Goal: Information Seeking & Learning: Learn about a topic

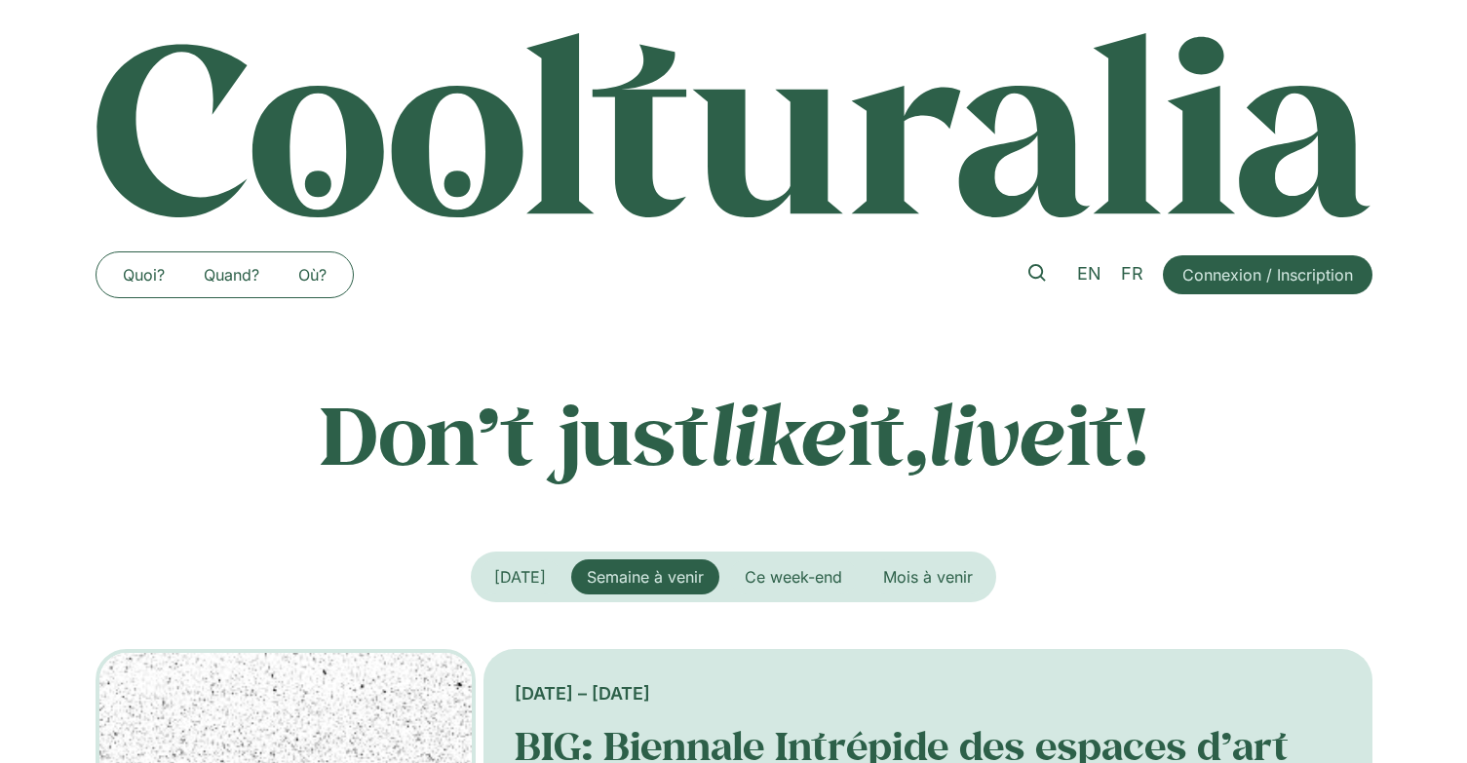
scroll to position [1072, 0]
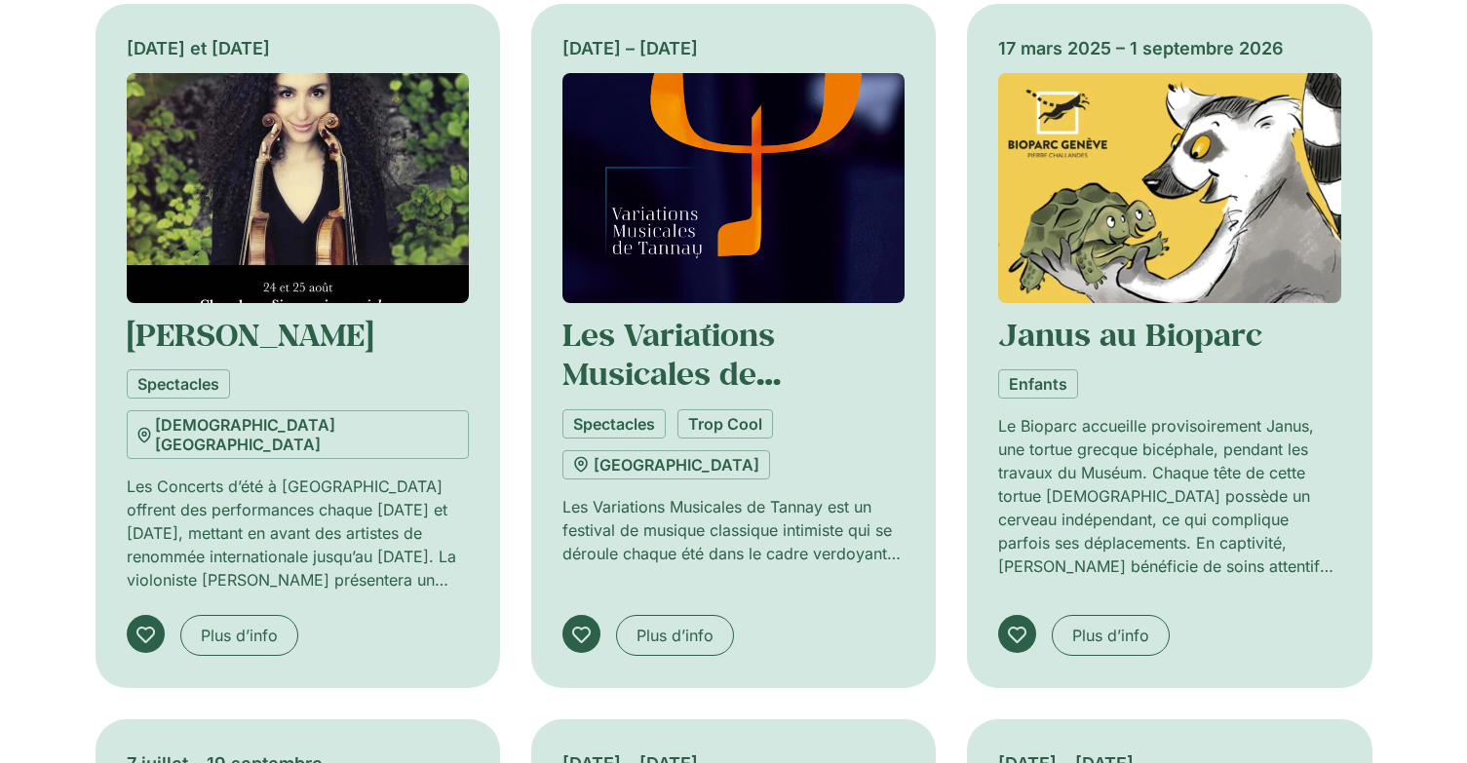
click at [772, 261] on img "Onglets. Ouvrez des éléments avec Entrer ou Espace, fermez-les avec Echape et n…" at bounding box center [733, 188] width 342 height 230
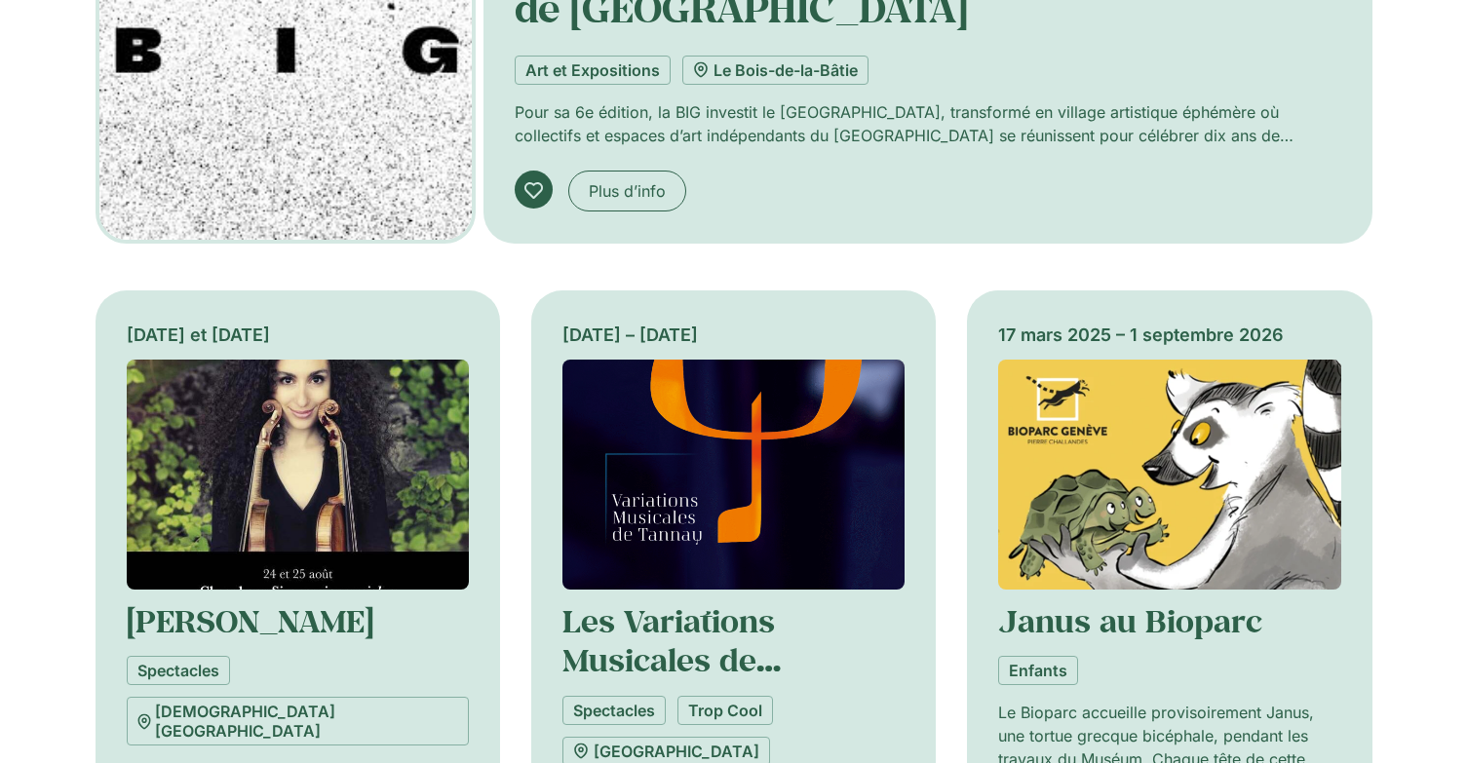
scroll to position [780, 0]
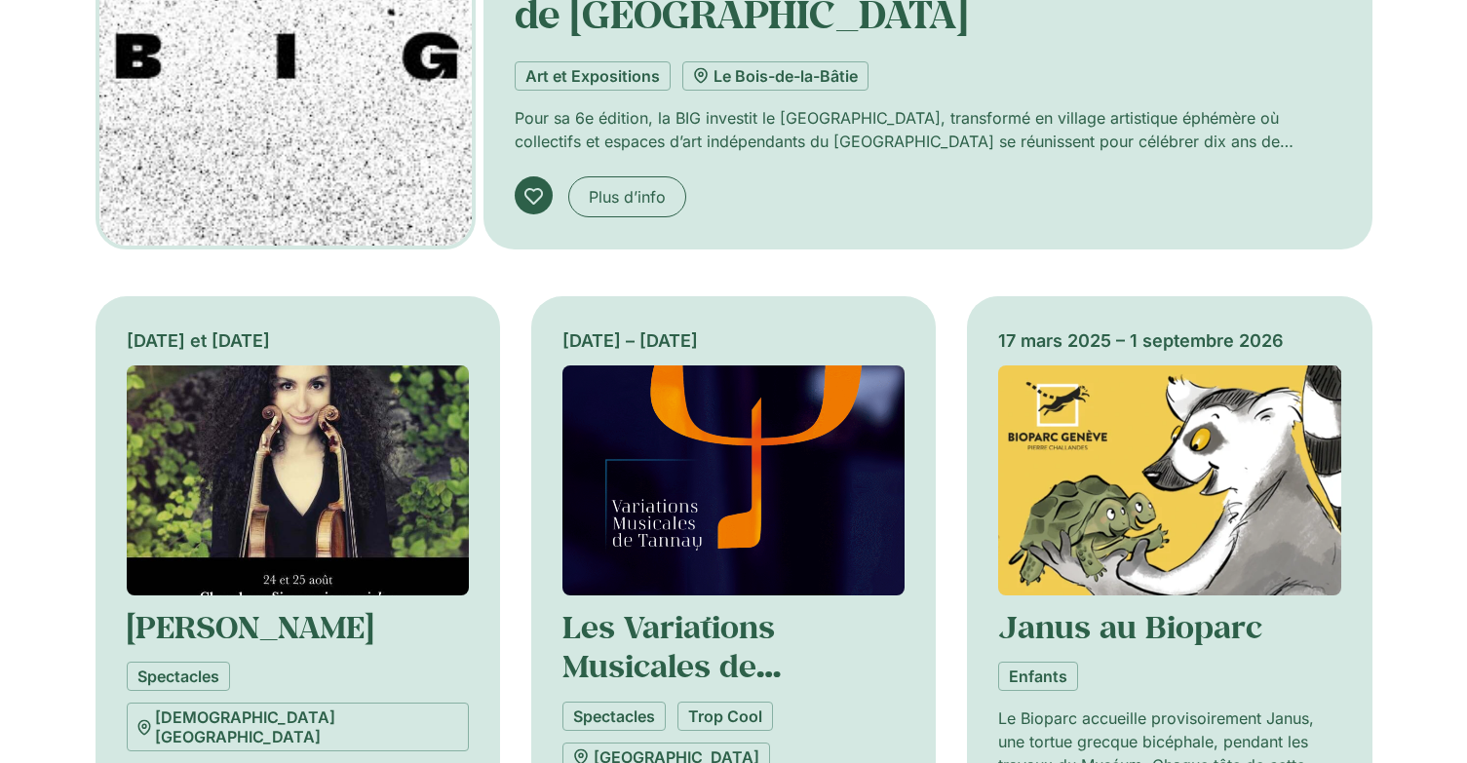
click at [312, 468] on img "Onglets. Ouvrez des éléments avec Entrer ou Espace, fermez-les avec Echape et n…" at bounding box center [298, 481] width 342 height 230
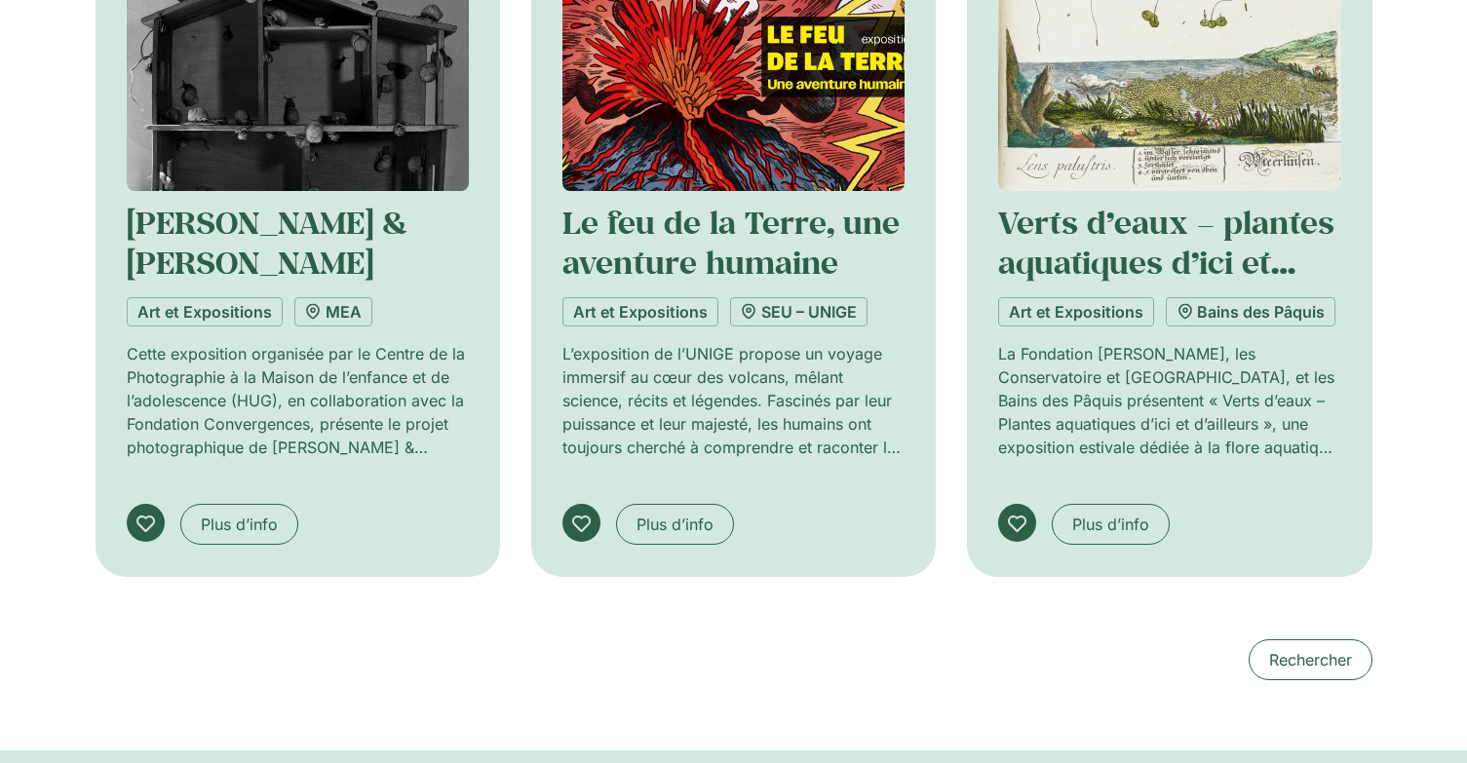
scroll to position [1950, 0]
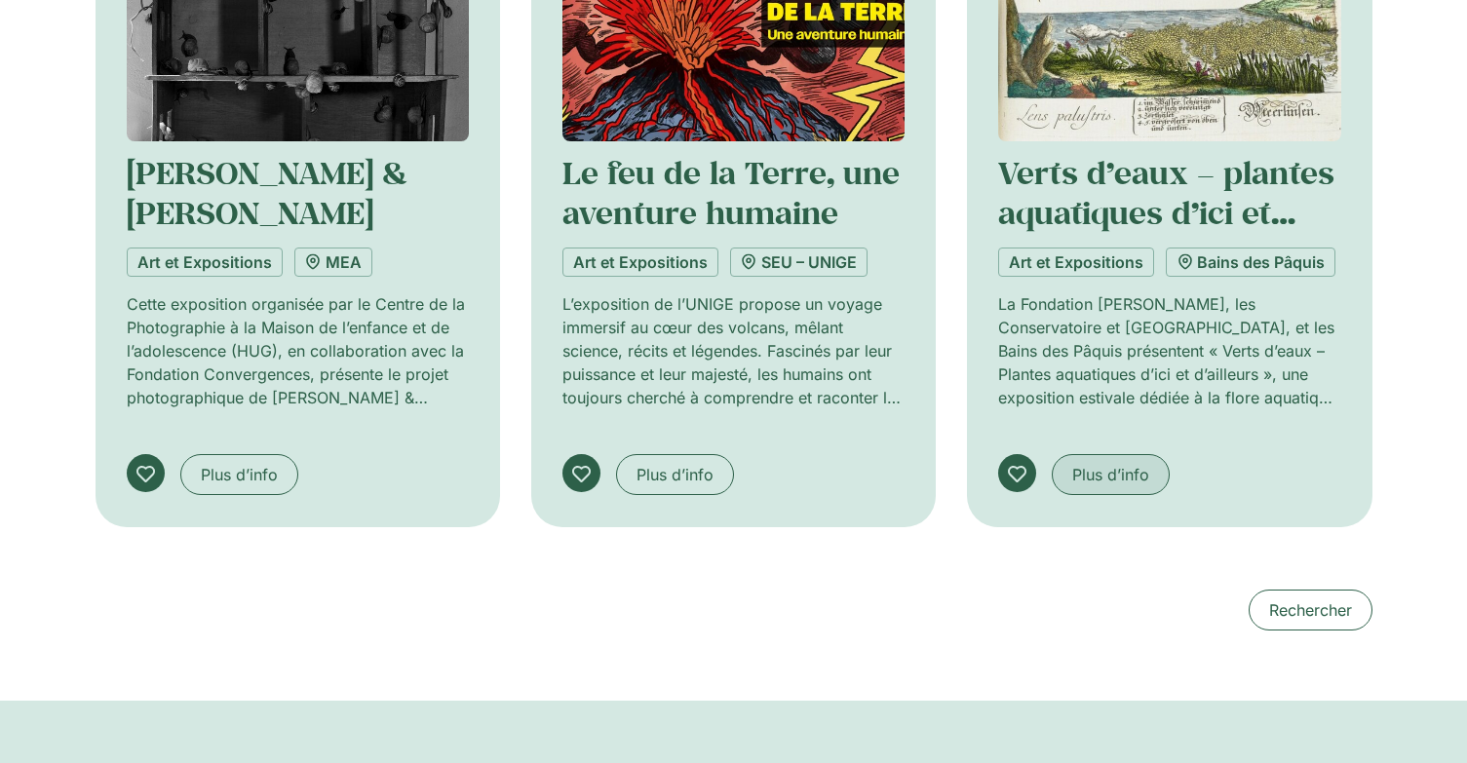
click at [1106, 463] on span "Plus d’info" at bounding box center [1110, 474] width 77 height 23
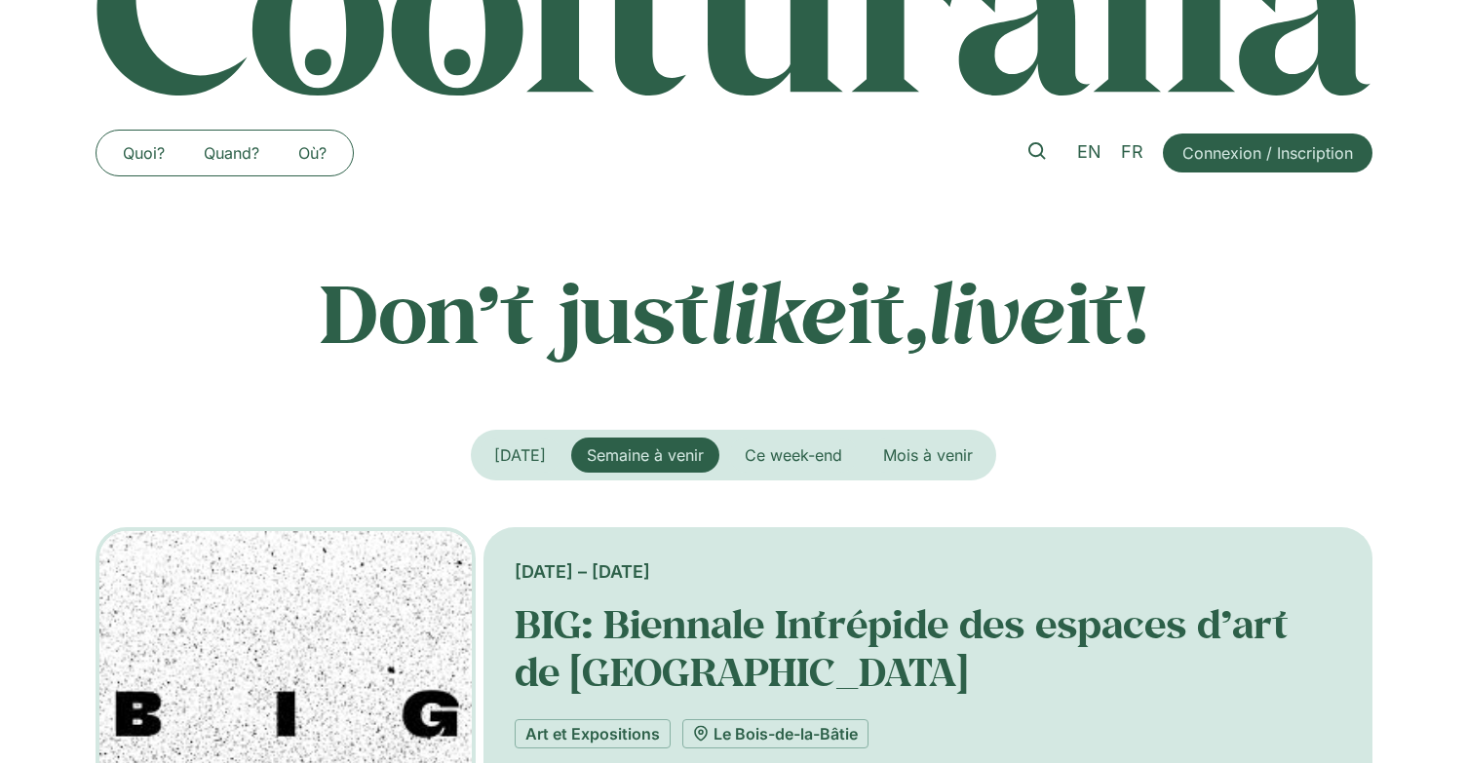
scroll to position [0, 0]
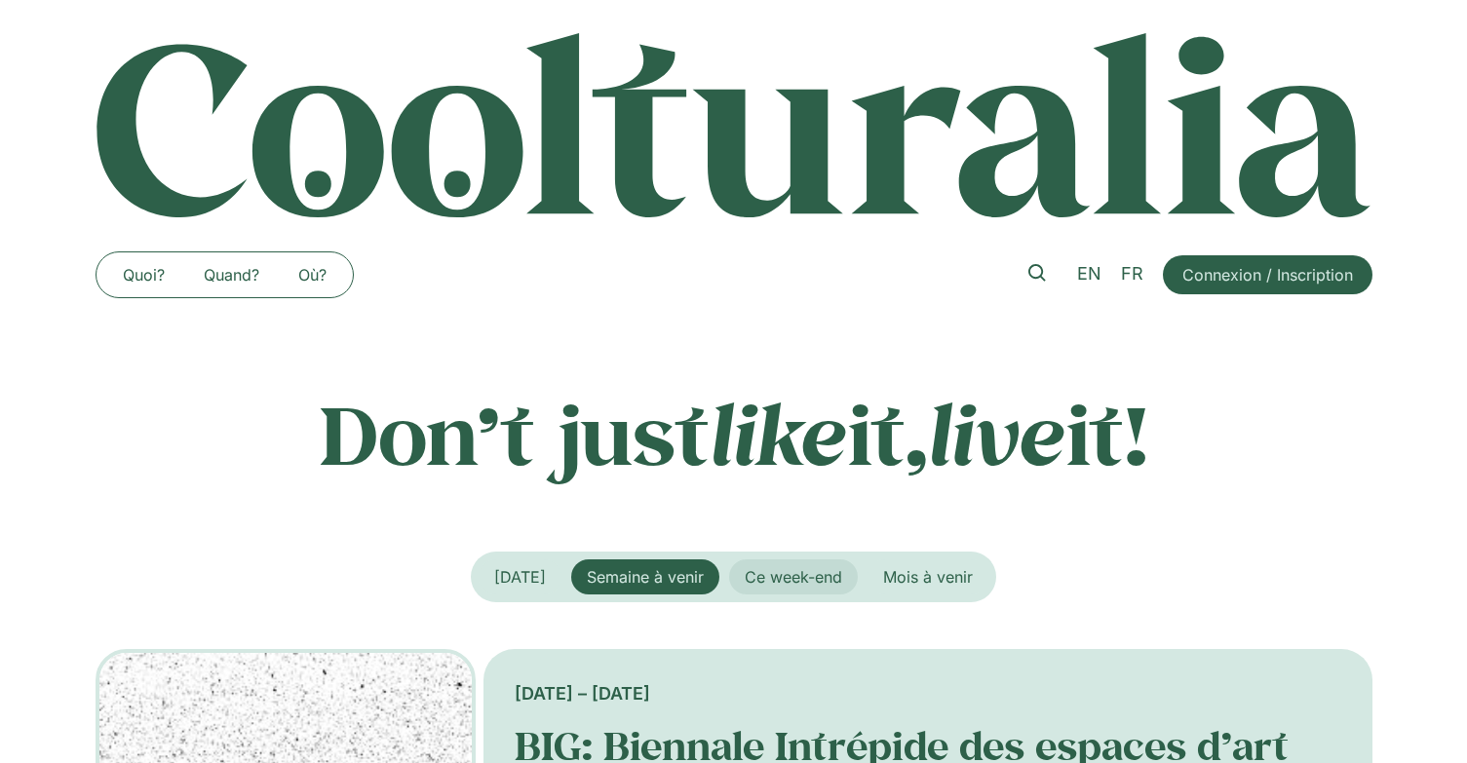
click at [832, 572] on span "Ce week-end" at bounding box center [793, 576] width 97 height 19
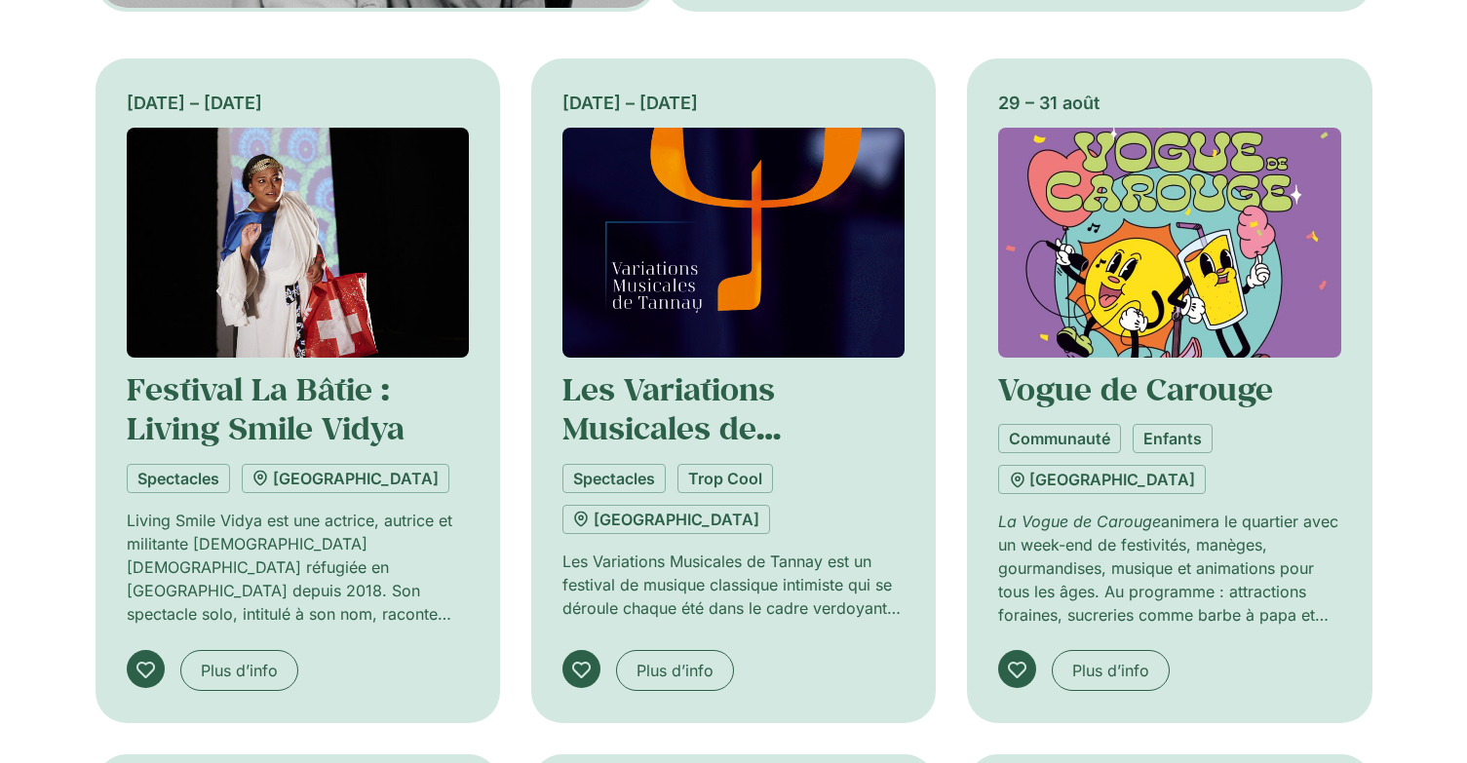
scroll to position [1072, 0]
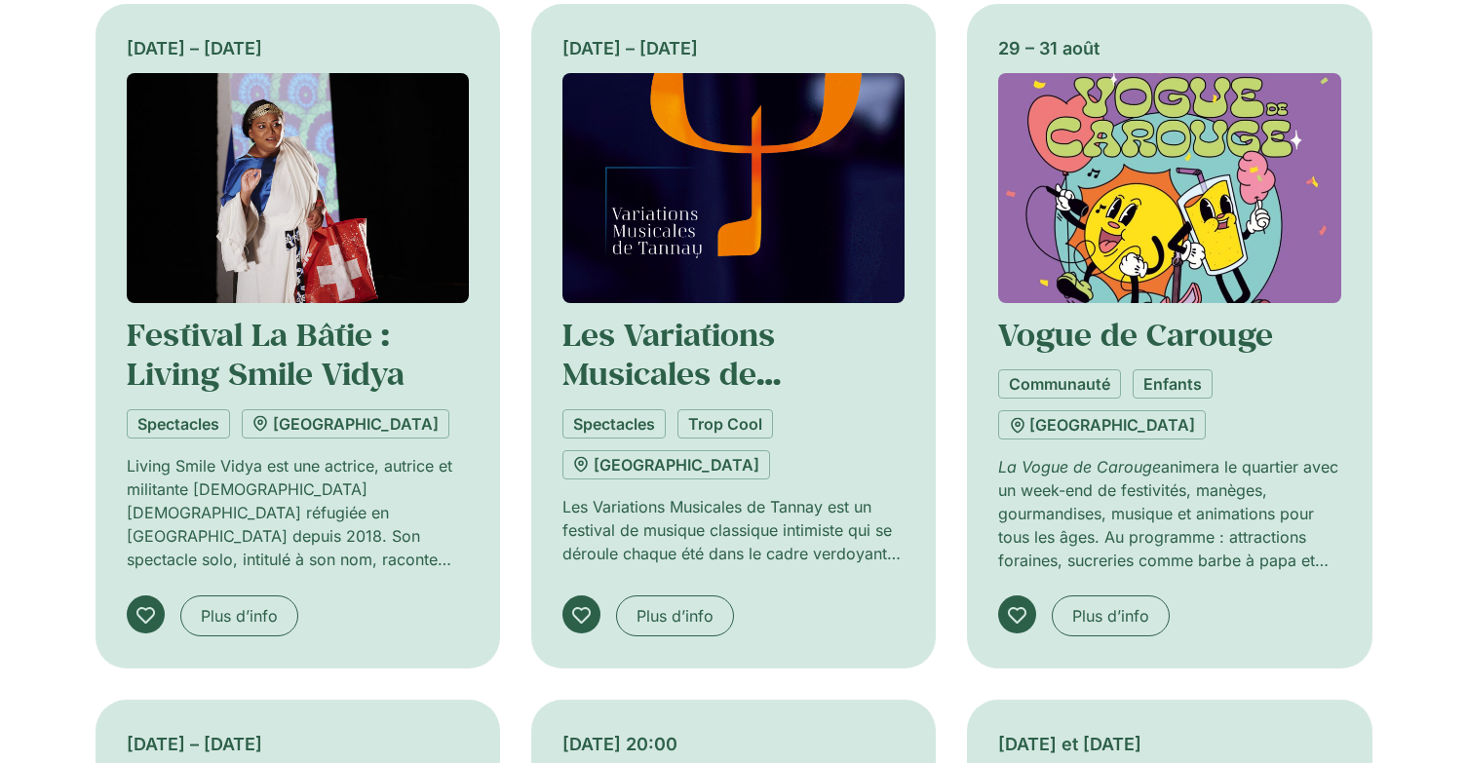
click at [1206, 246] on img "Onglets. Ouvrez des éléments avec Entrer ou Espace, fermez-les avec Echape et n…" at bounding box center [1169, 188] width 342 height 230
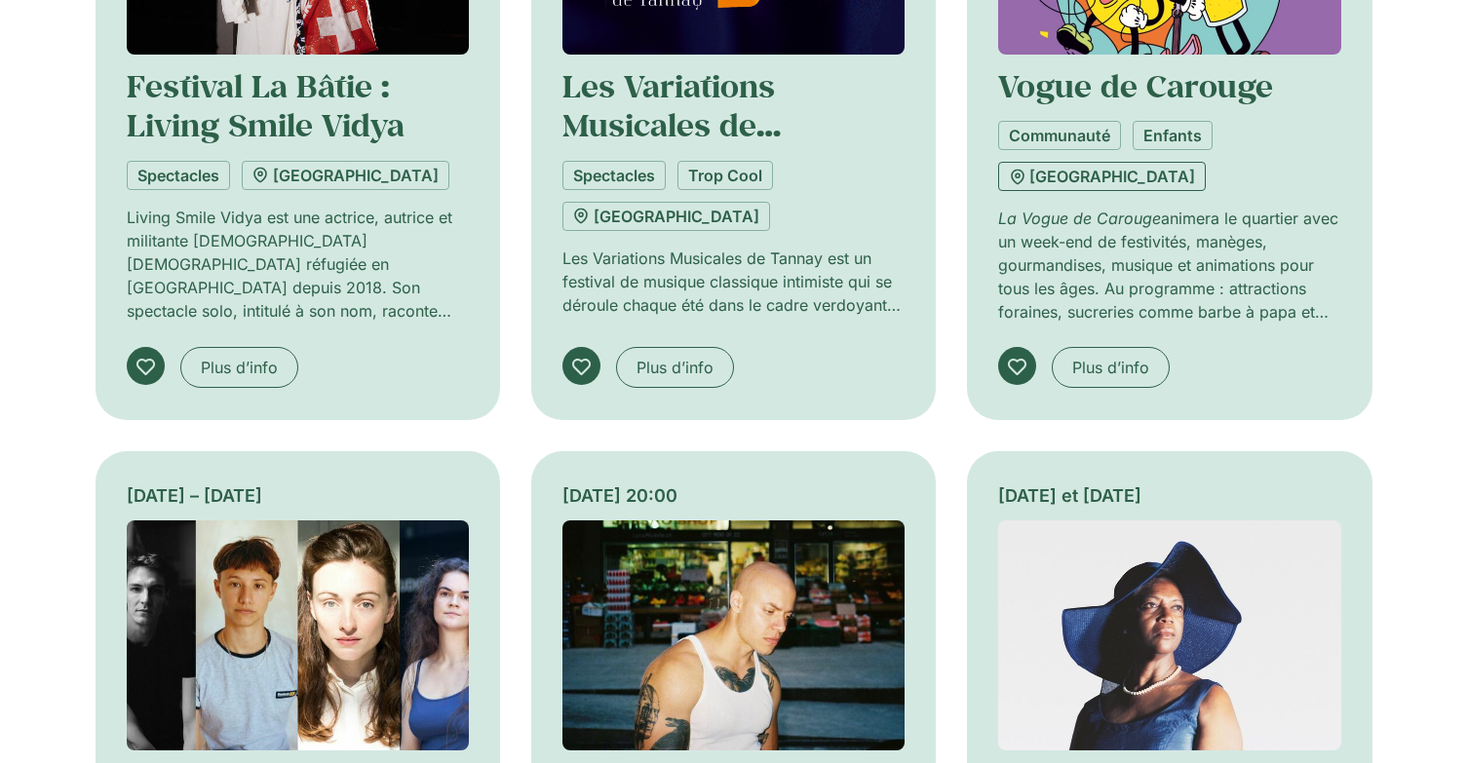
scroll to position [1657, 0]
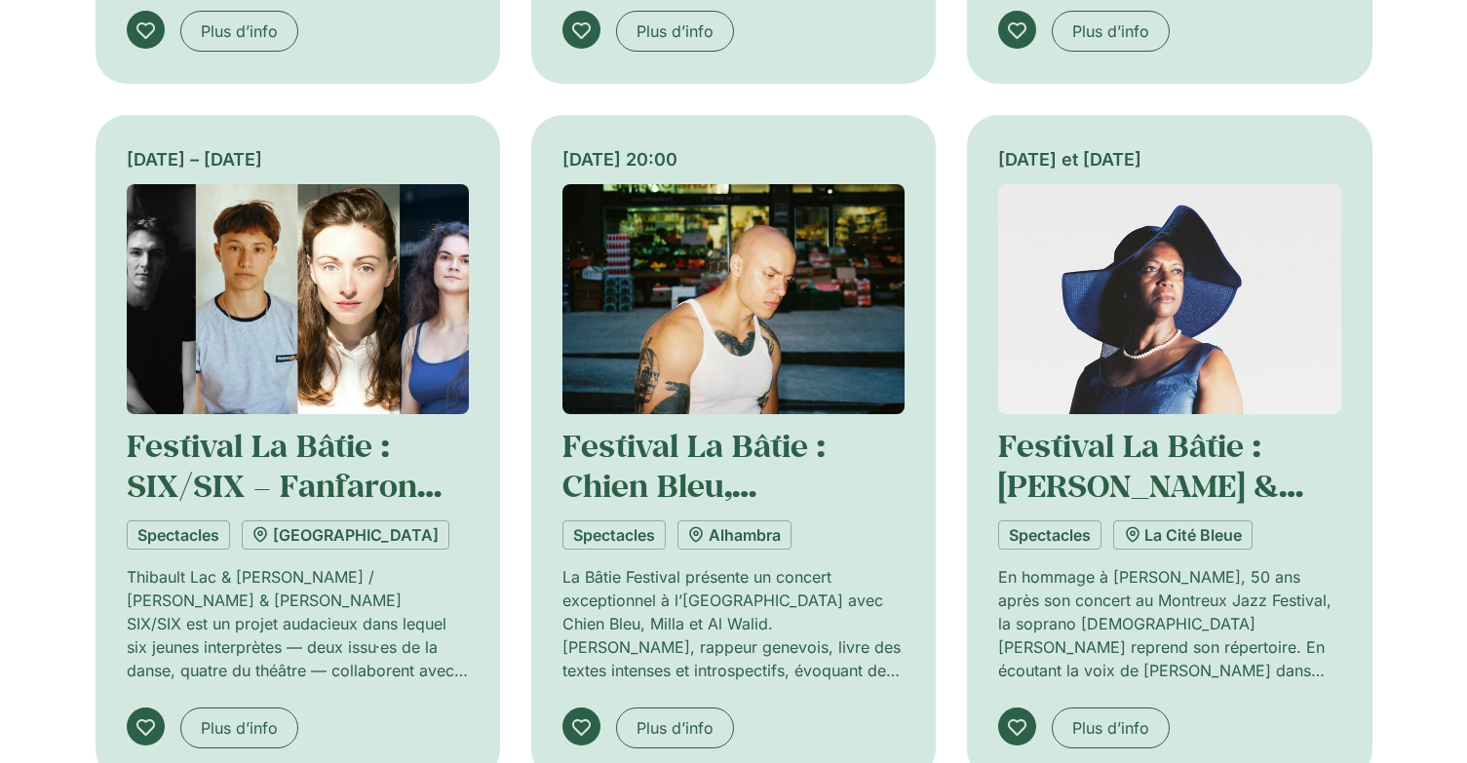
click at [1153, 367] on img "Onglets. Ouvrez des éléments avec Entrer ou Espace, fermez-les avec Echape et n…" at bounding box center [1169, 299] width 342 height 230
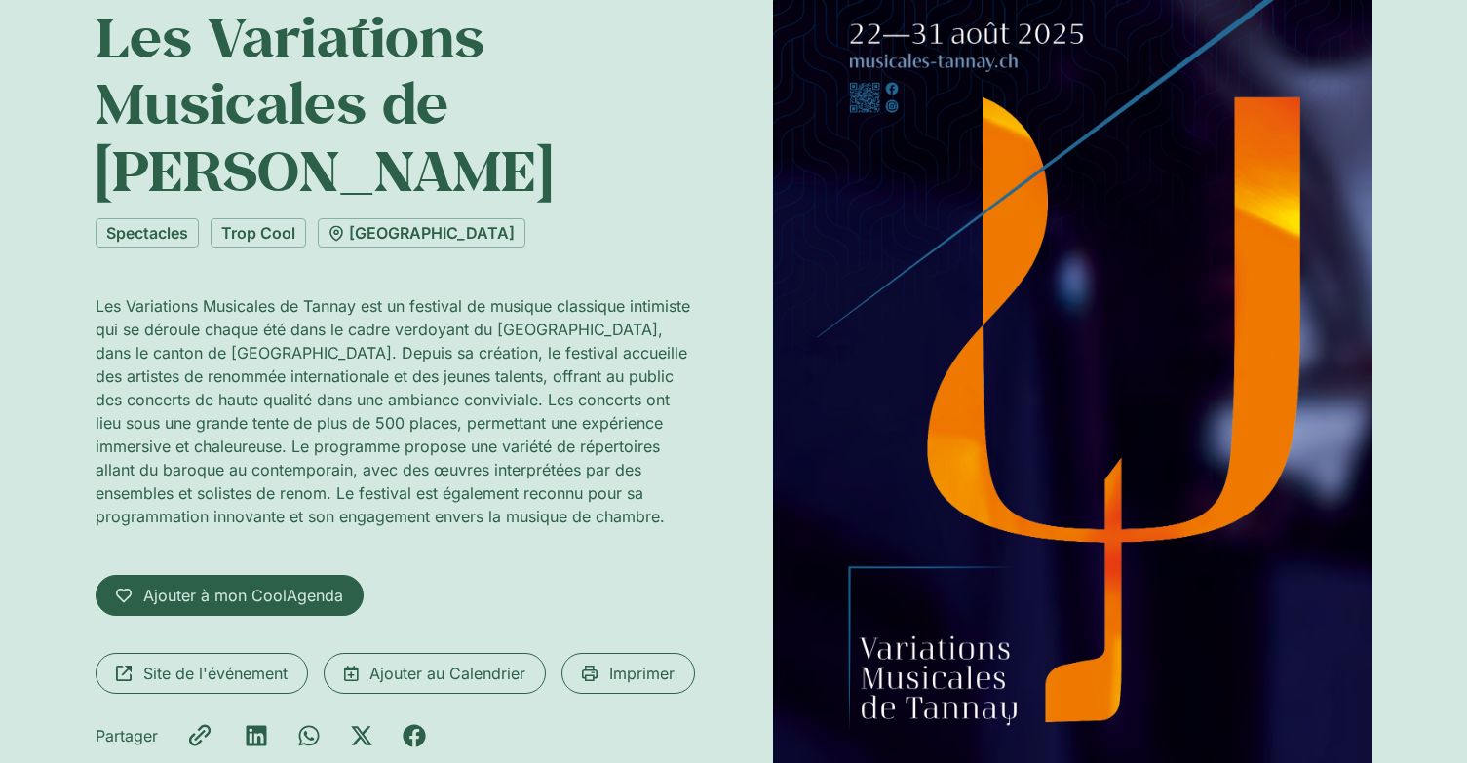
scroll to position [195, 0]
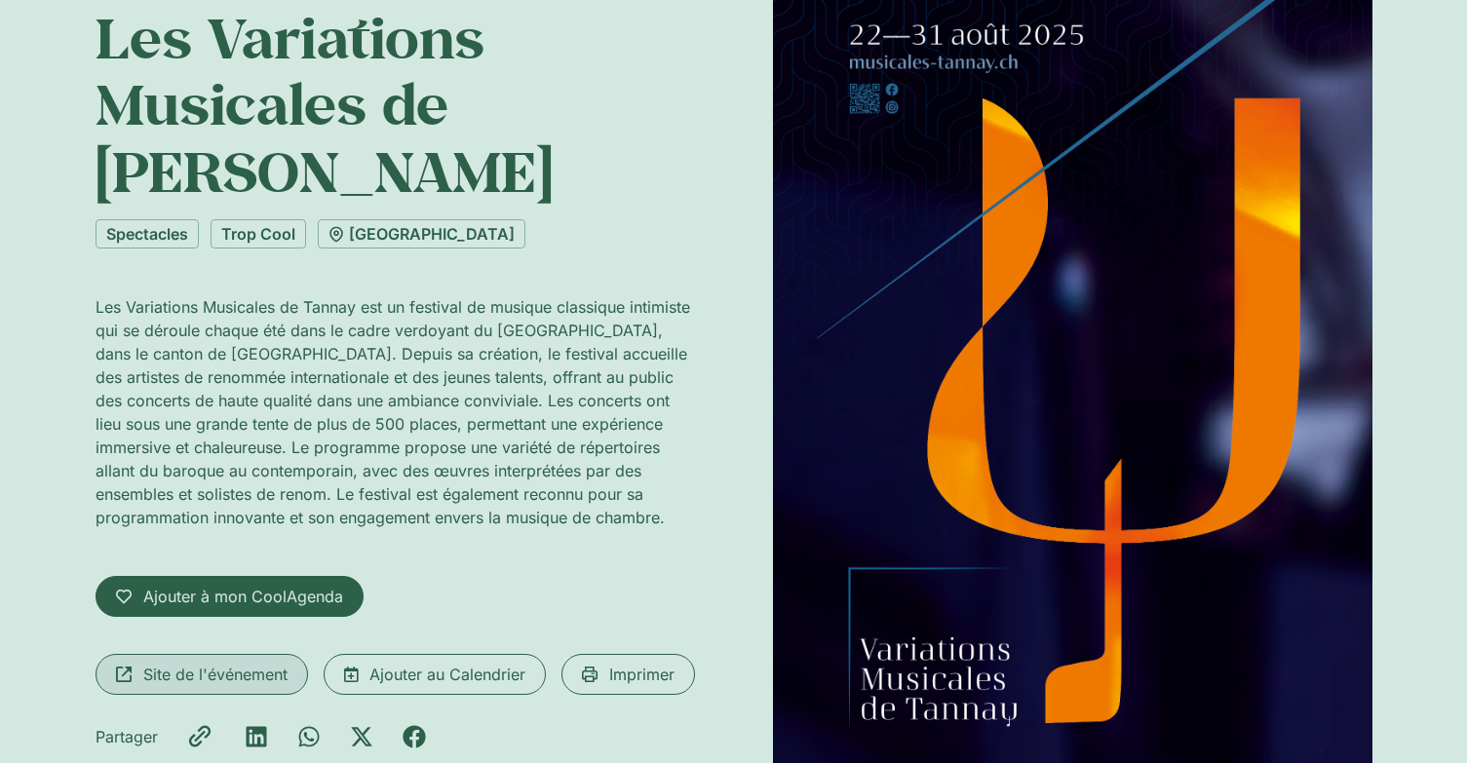
click at [200, 663] on span "Site de l'événement" at bounding box center [215, 674] width 144 height 23
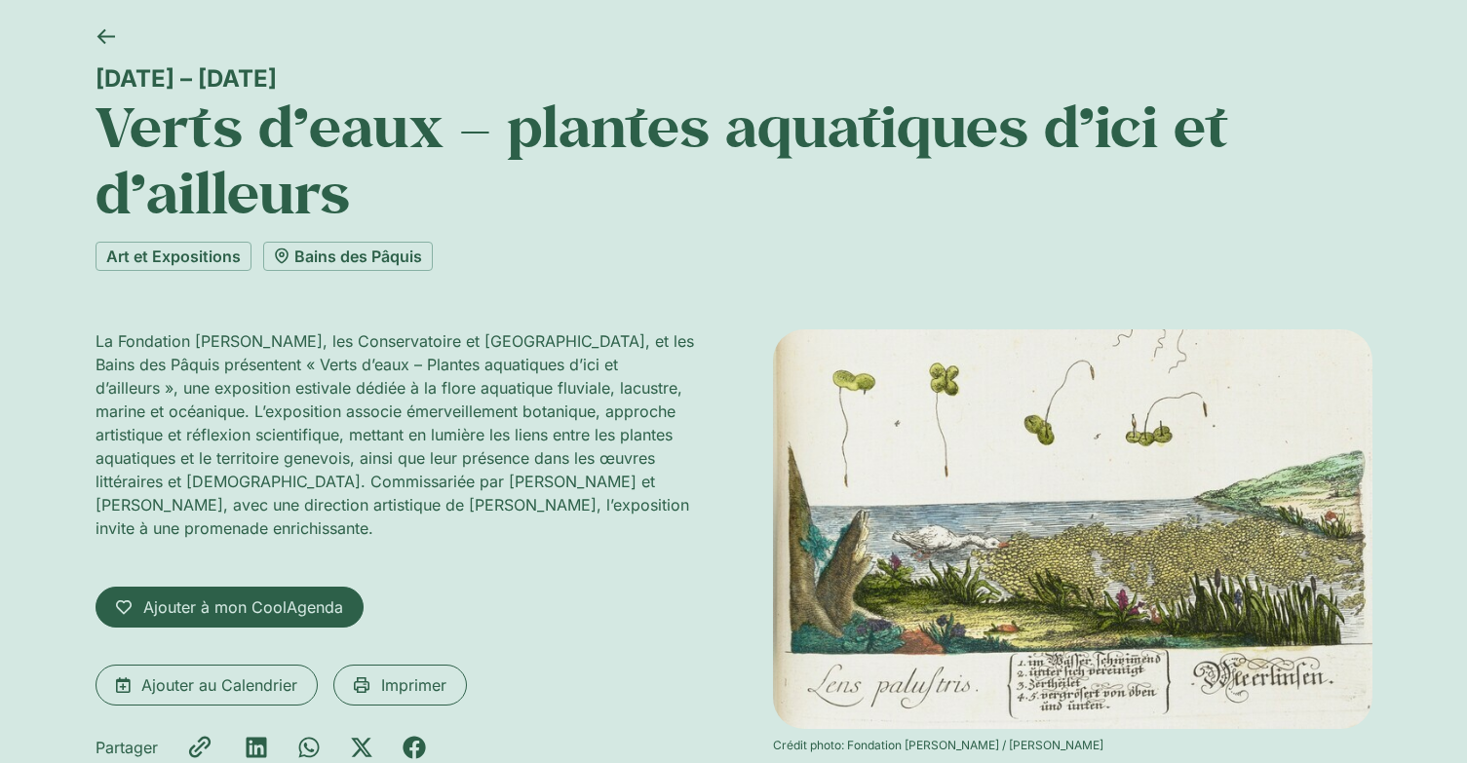
scroll to position [97, 0]
click at [1030, 451] on img at bounding box center [1072, 530] width 599 height 400
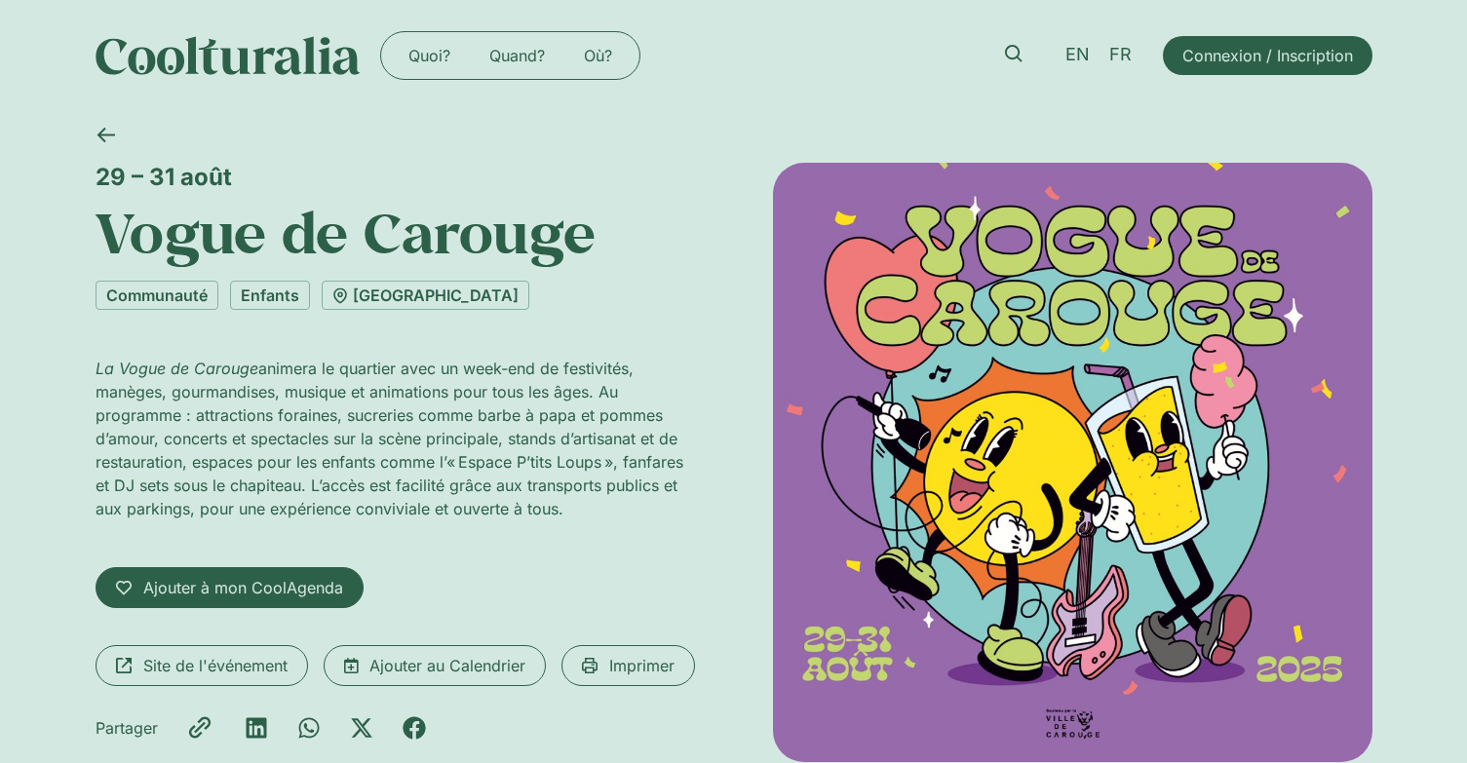
click at [306, 679] on div "Site de l'événement" at bounding box center [202, 665] width 212 height 41
click at [289, 674] on link "Site de l'événement" at bounding box center [202, 665] width 212 height 41
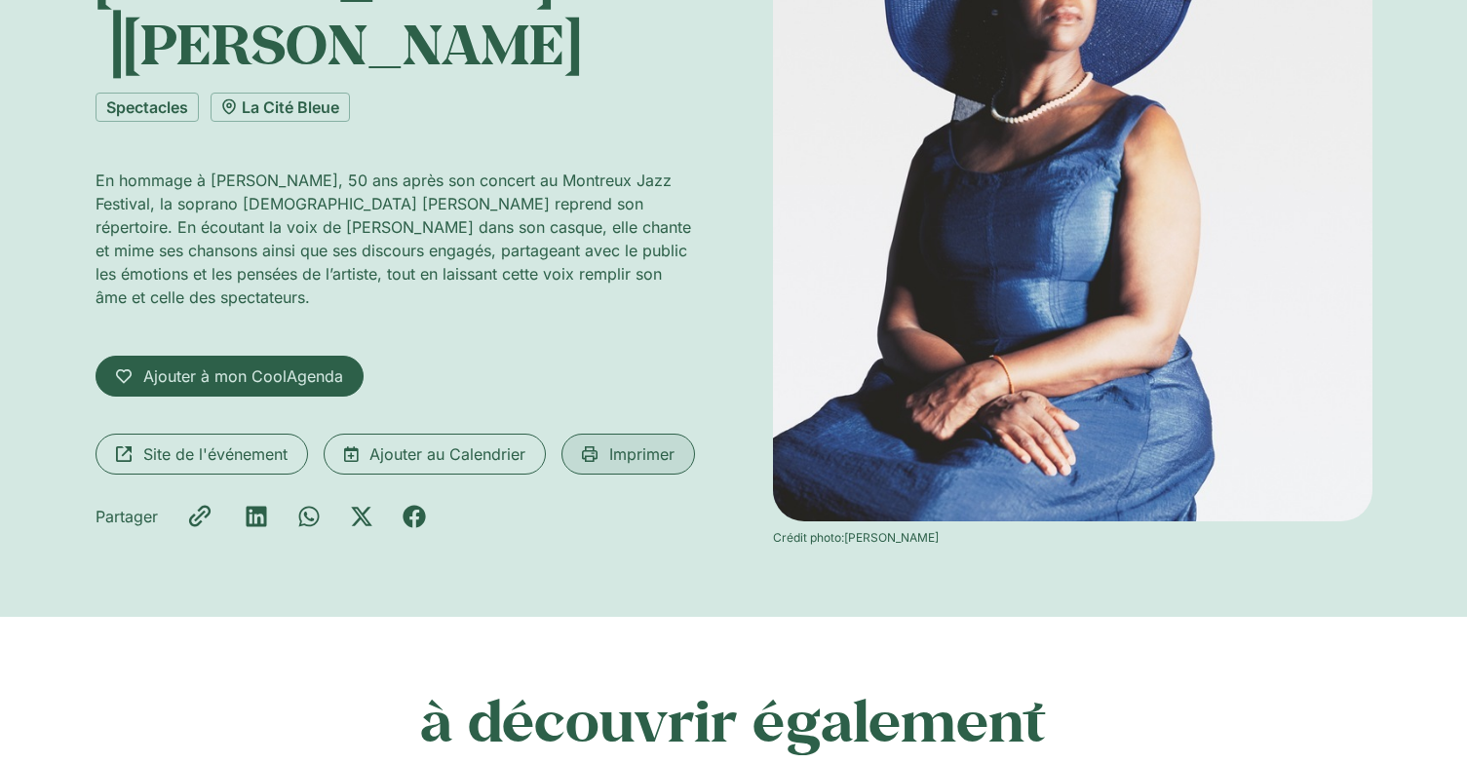
scroll to position [390, 0]
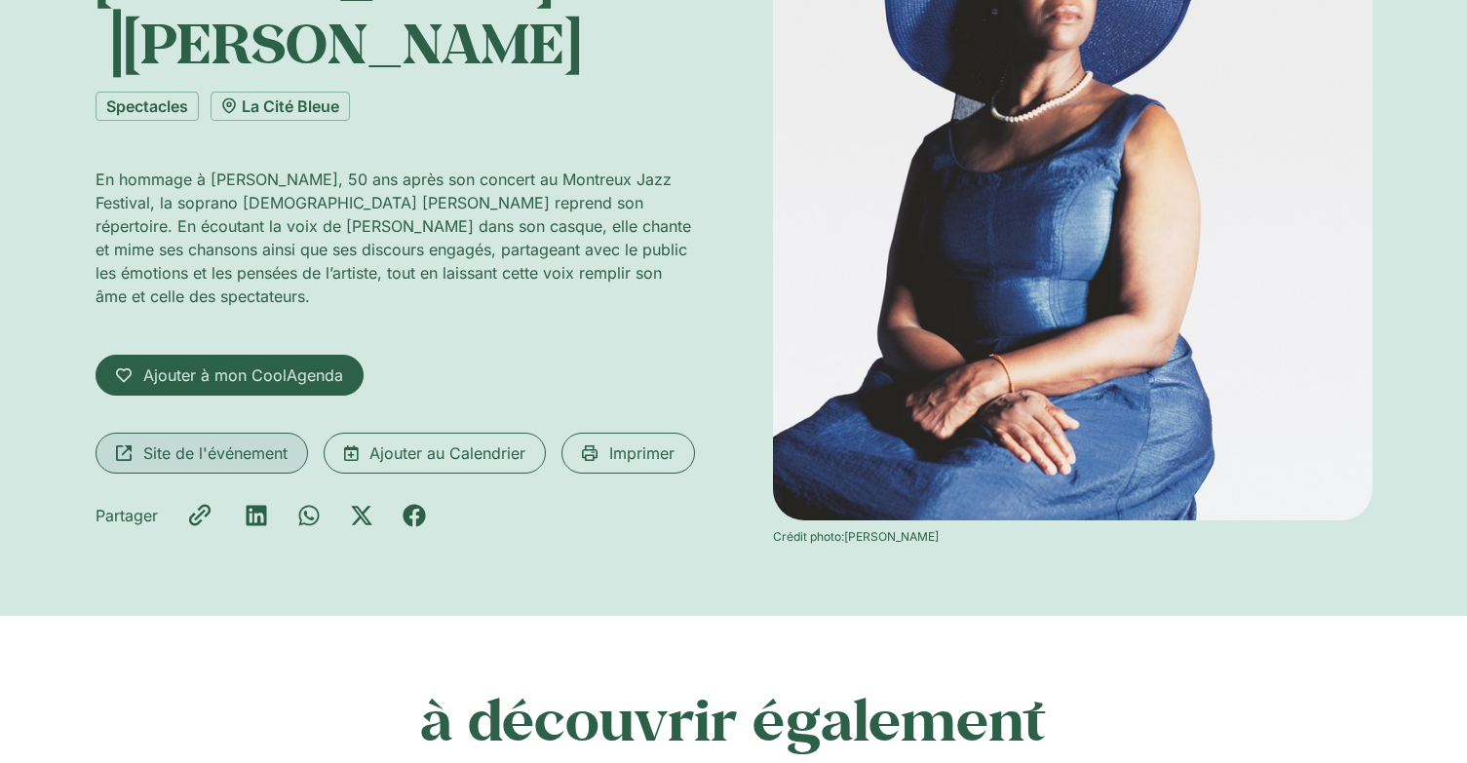
click at [211, 442] on span "Site de l'événement" at bounding box center [215, 453] width 144 height 23
